Goal: Use online tool/utility: Utilize a website feature to perform a specific function

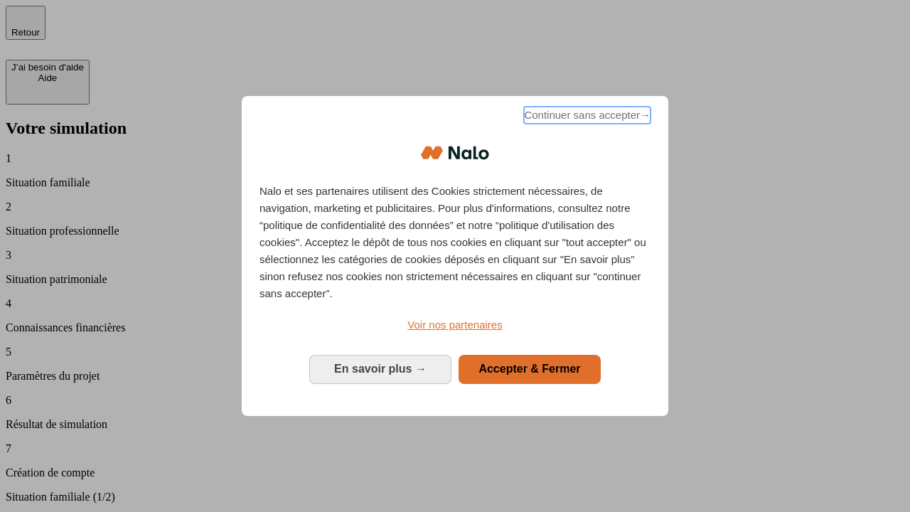
click at [586, 117] on span "Continuer sans accepter →" at bounding box center [587, 115] width 127 height 17
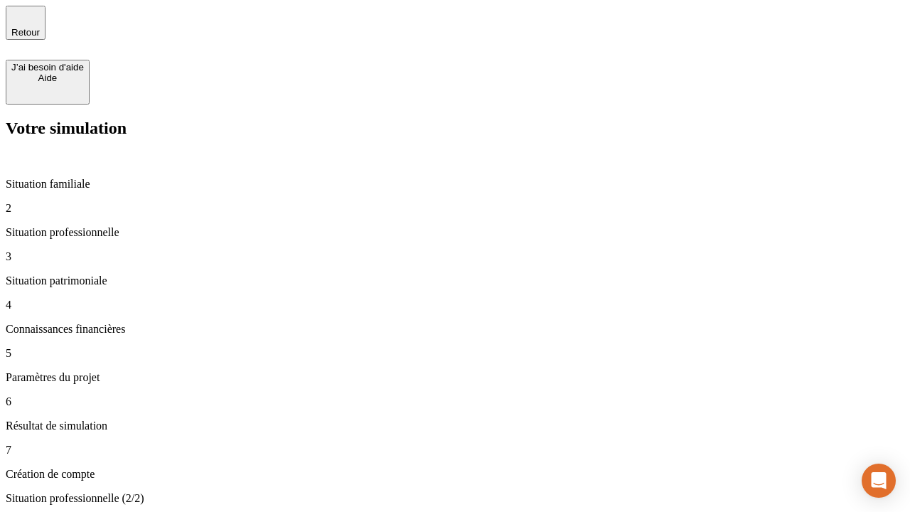
type input "30 000"
type input "40 000"
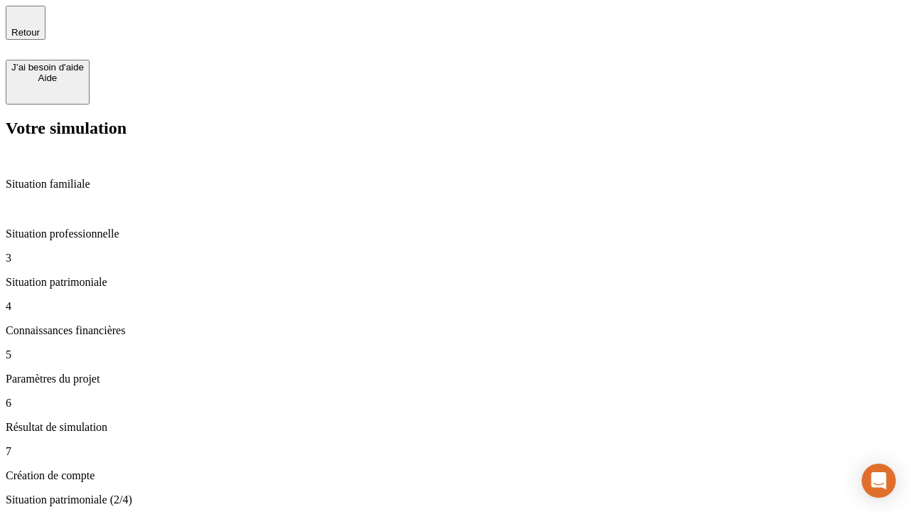
type input "1 100"
type input "20"
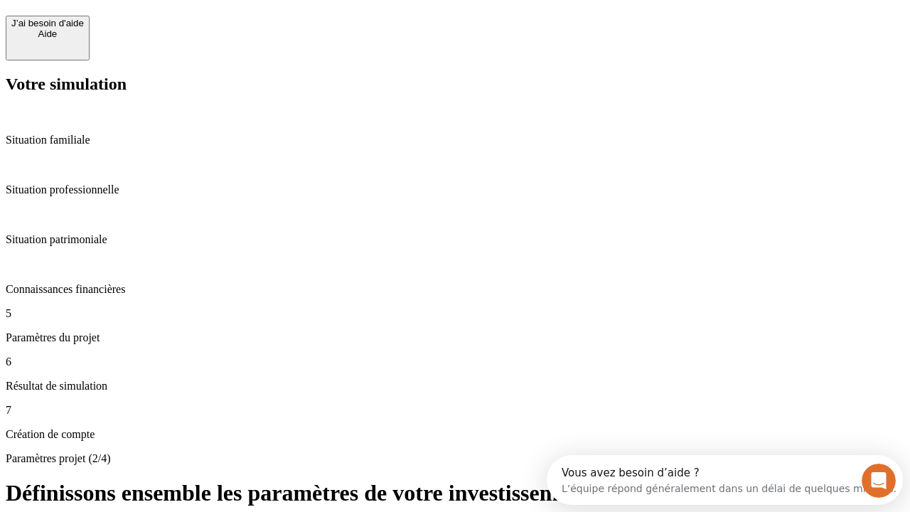
scroll to position [13, 0]
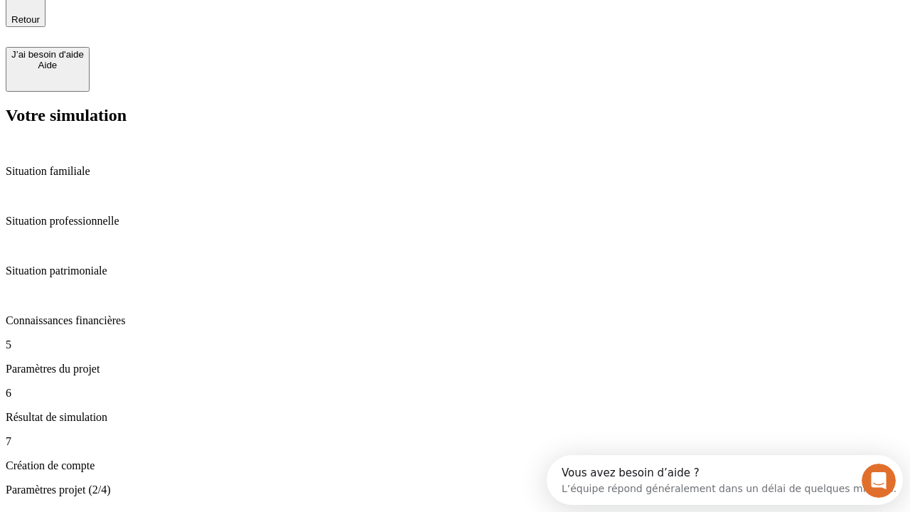
type input "40"
type input "50 000"
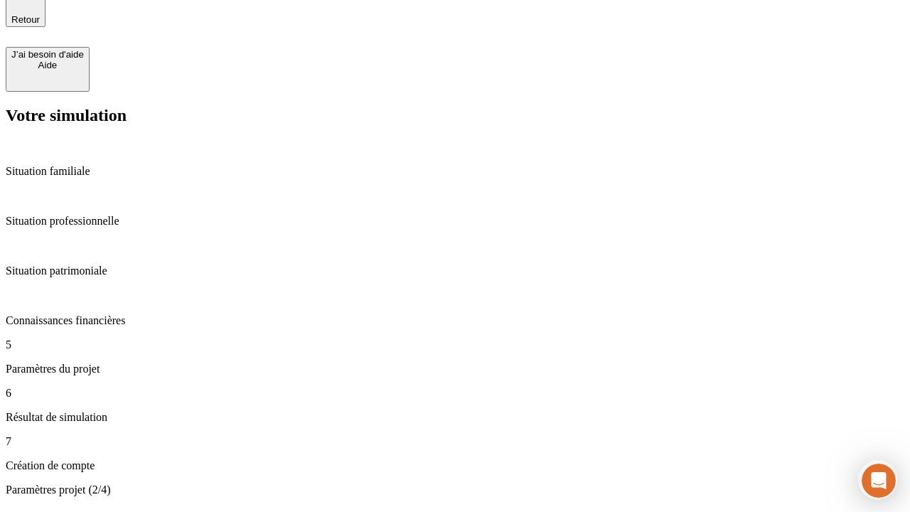
type input "640"
